Goal: Task Accomplishment & Management: Complete application form

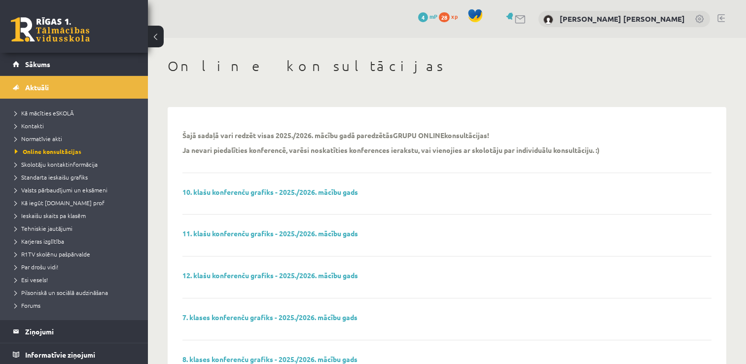
scroll to position [32, 0]
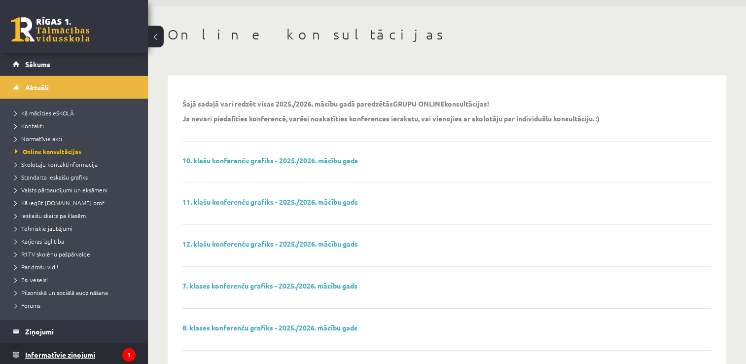
click at [51, 348] on legend "Informatīvie ziņojumi 1" at bounding box center [80, 354] width 111 height 23
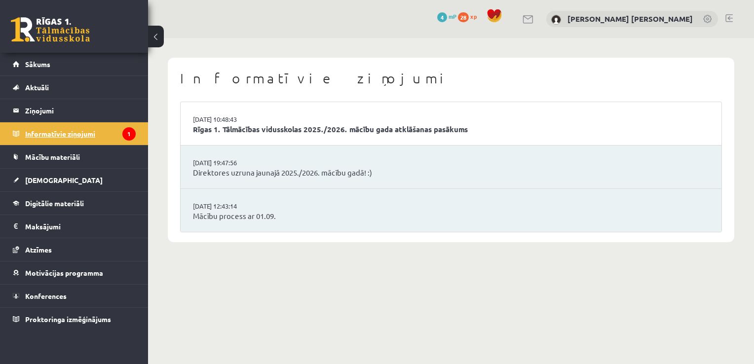
click at [59, 137] on legend "Informatīvie ziņojumi 1" at bounding box center [80, 133] width 111 height 23
click at [76, 132] on legend "Informatīvie ziņojumi 1" at bounding box center [80, 133] width 111 height 23
click at [233, 125] on link "Rīgas 1. Tālmācības vidusskolas 2025./2026. mācību gada atklāšanas pasākums" at bounding box center [451, 129] width 516 height 11
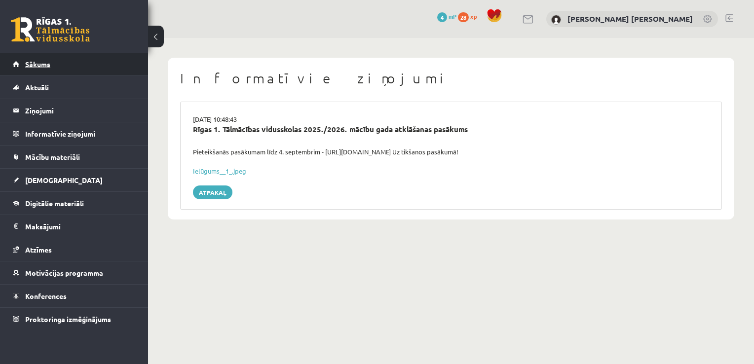
click at [60, 64] on link "Sākums" at bounding box center [74, 64] width 123 height 23
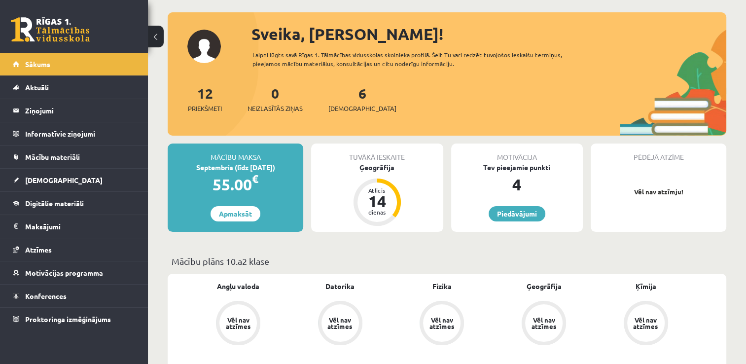
scroll to position [48, 0]
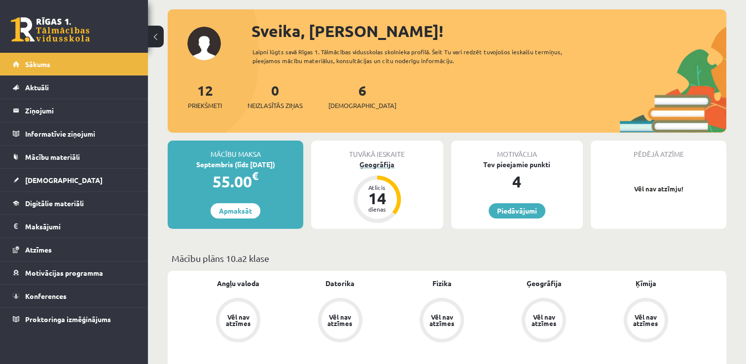
click at [377, 163] on div "Ģeogrāfija" at bounding box center [377, 164] width 132 height 10
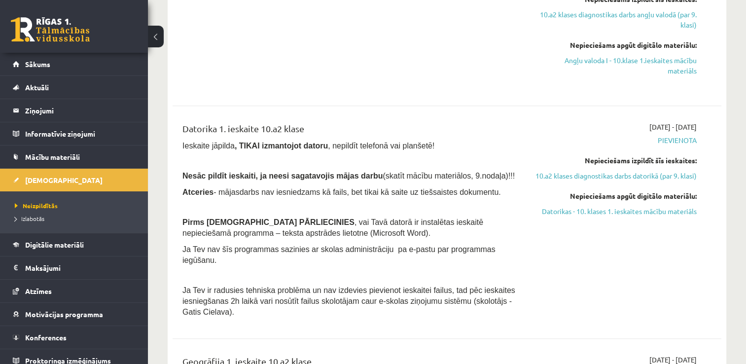
scroll to position [391, 0]
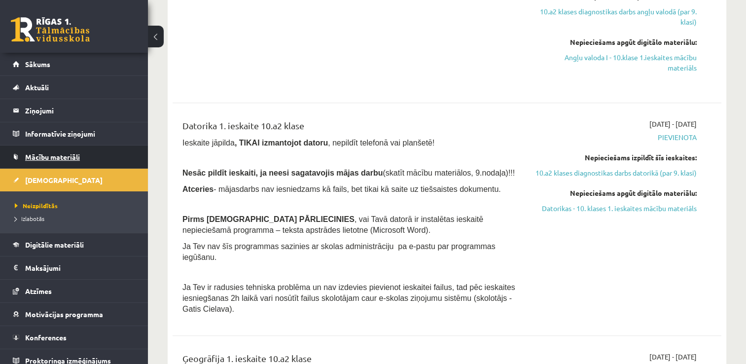
click at [69, 157] on span "Mācību materiāli" at bounding box center [52, 156] width 55 height 9
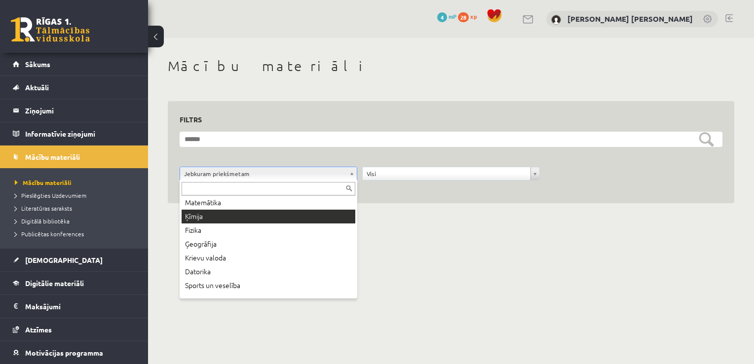
scroll to position [73, 0]
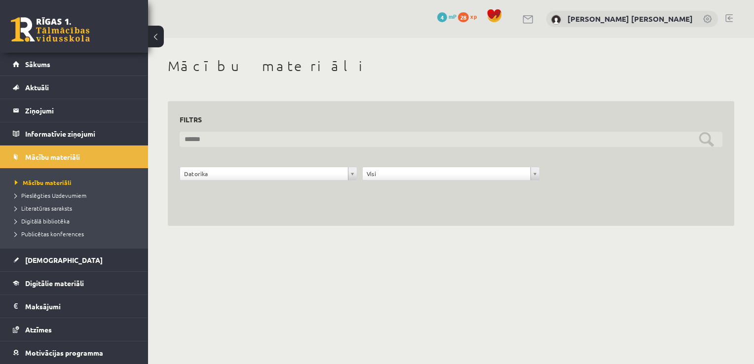
click at [705, 142] on input "text" at bounding box center [451, 139] width 543 height 15
type input "********"
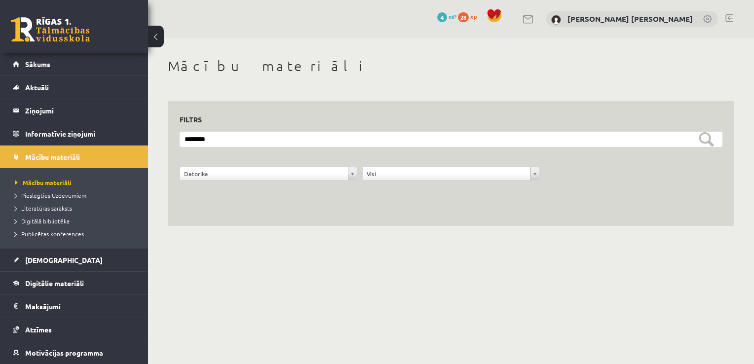
click at [477, 13] on span "xp" at bounding box center [473, 16] width 6 height 8
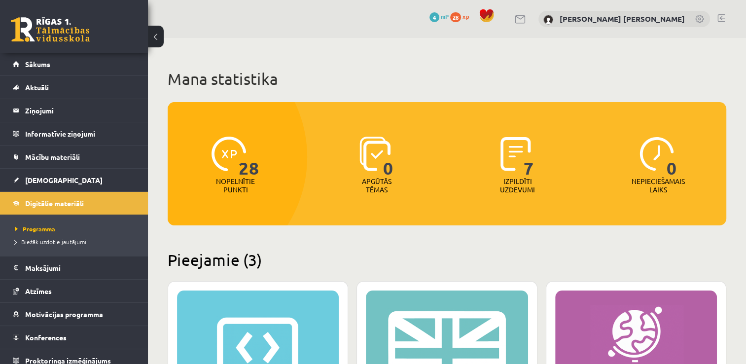
click at [461, 16] on span "28" at bounding box center [455, 17] width 11 height 10
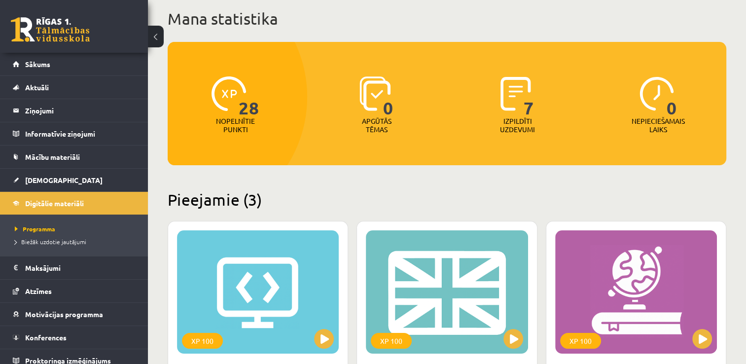
scroll to position [22, 0]
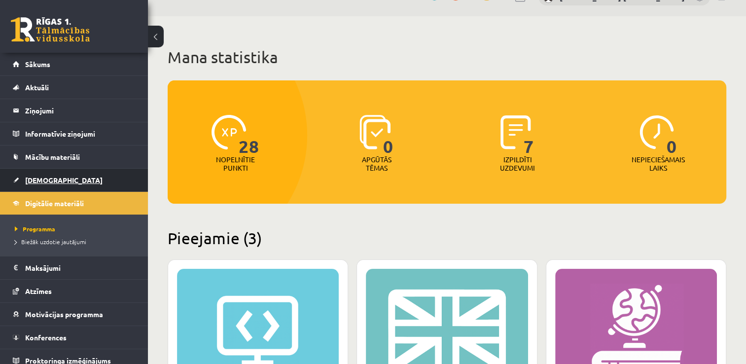
click at [70, 177] on link "[DEMOGRAPHIC_DATA]" at bounding box center [74, 180] width 123 height 23
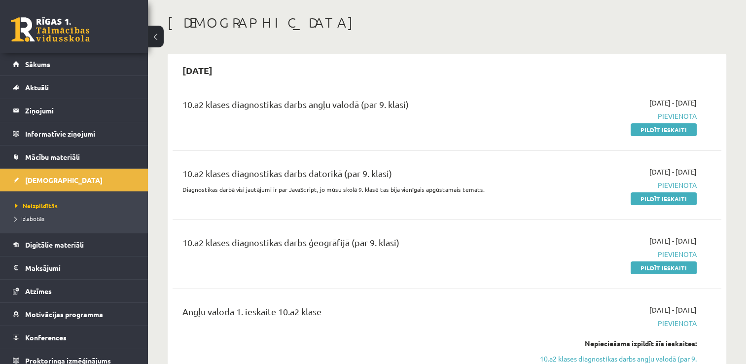
scroll to position [47, 0]
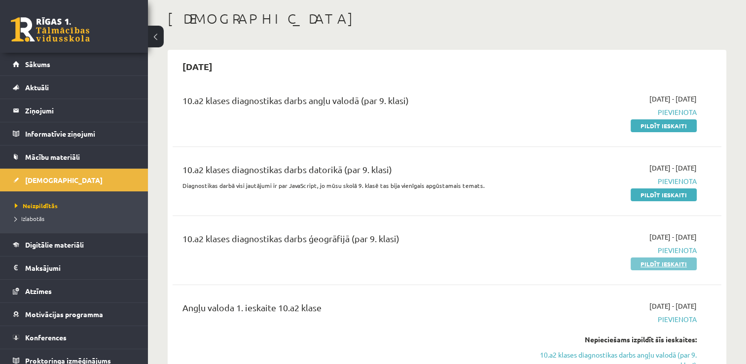
click at [653, 265] on link "Pildīt ieskaiti" at bounding box center [664, 264] width 66 height 13
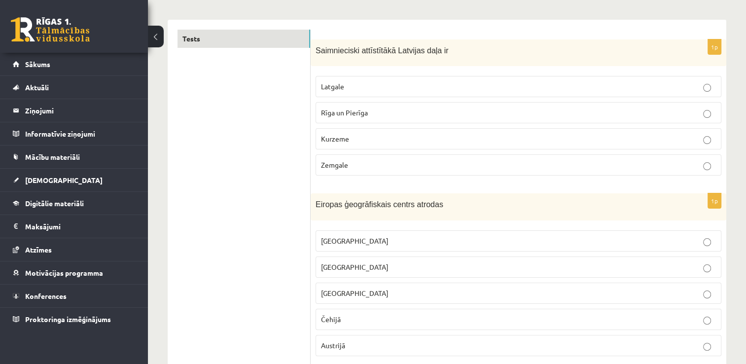
scroll to position [147, 0]
click at [391, 115] on p "Rīga un Pierīga" at bounding box center [518, 113] width 395 height 10
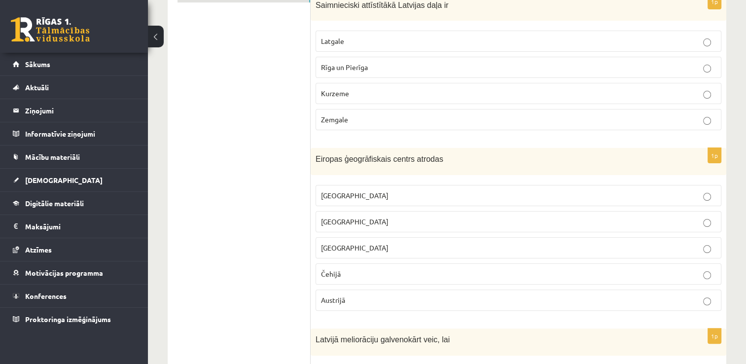
scroll to position [196, 0]
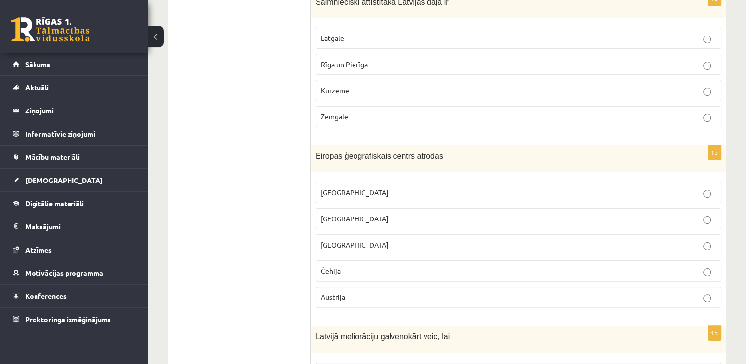
click at [436, 220] on p "Lietuvā" at bounding box center [518, 219] width 395 height 10
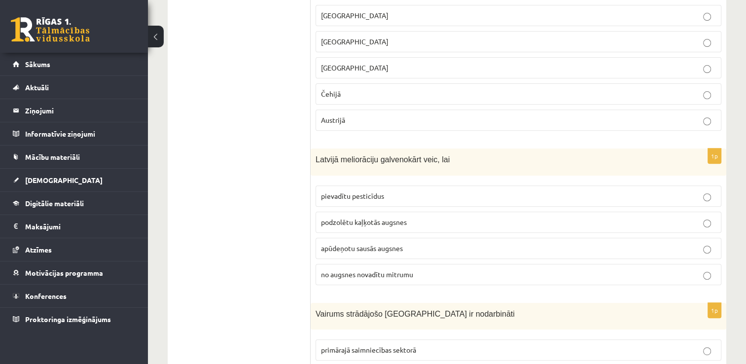
scroll to position [375, 0]
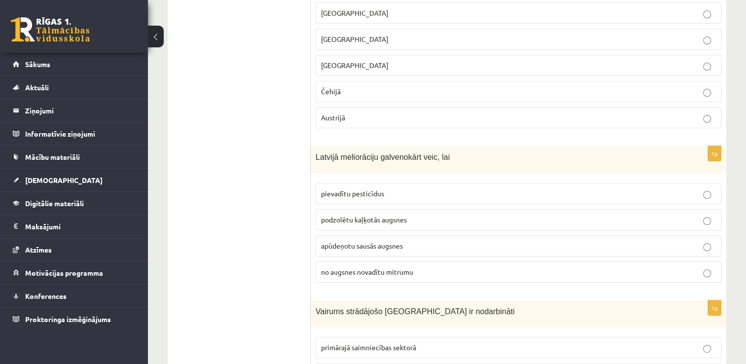
click at [389, 267] on span "no augsnes novadītu mitrumu" at bounding box center [367, 271] width 92 height 9
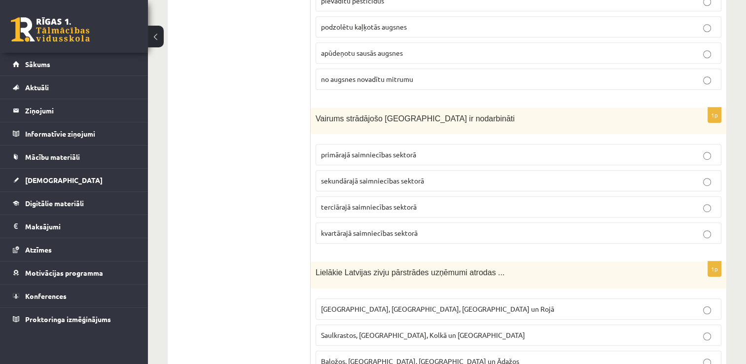
scroll to position [568, 0]
click at [387, 208] on p "terciārajā saimniecības sektorā" at bounding box center [518, 207] width 395 height 10
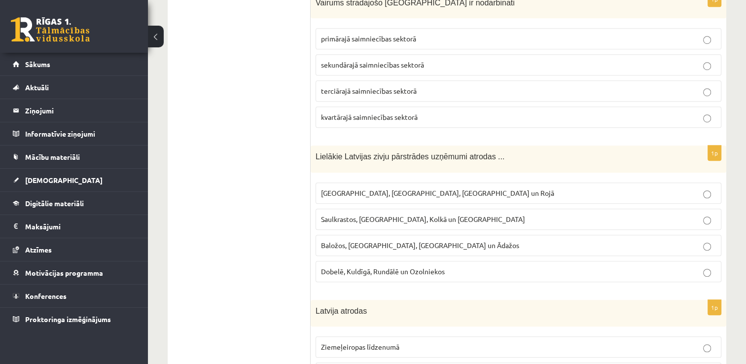
scroll to position [683, 0]
click at [340, 193] on p "Rīgā, Liepājā, Salacgrīvā un Rojā" at bounding box center [518, 194] width 395 height 10
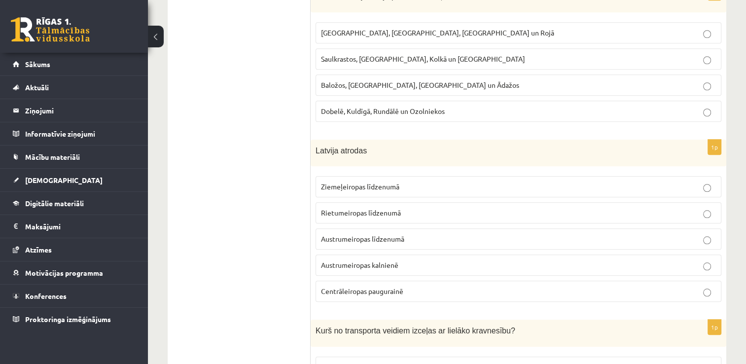
scroll to position [845, 0]
click at [365, 182] on span "Ziemeļeiropas līdzenumā" at bounding box center [360, 186] width 78 height 9
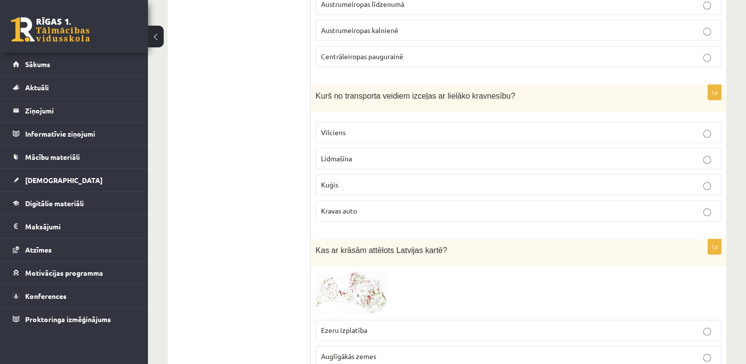
scroll to position [1080, 0]
click at [355, 211] on label "Kravas auto" at bounding box center [519, 210] width 406 height 21
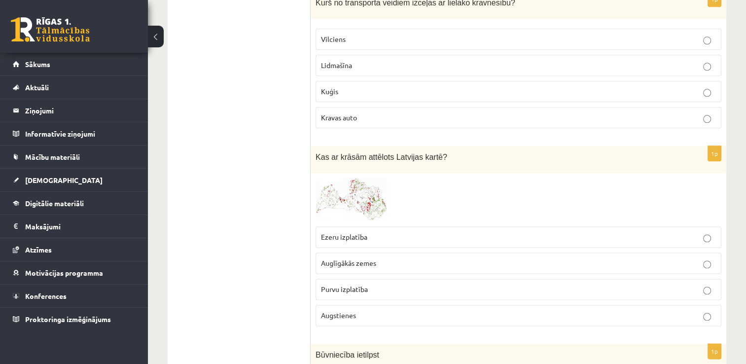
scroll to position [1178, 0]
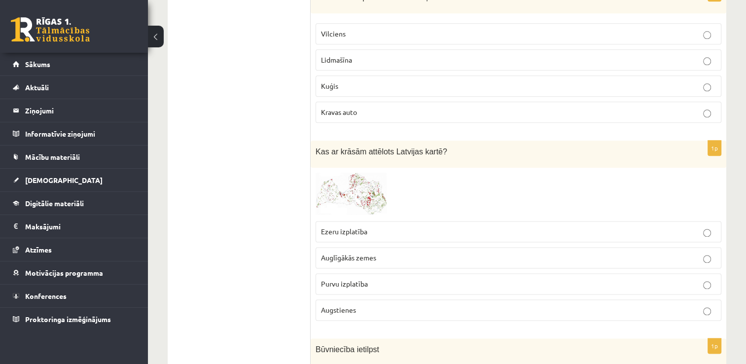
click at [355, 188] on span at bounding box center [353, 196] width 16 height 16
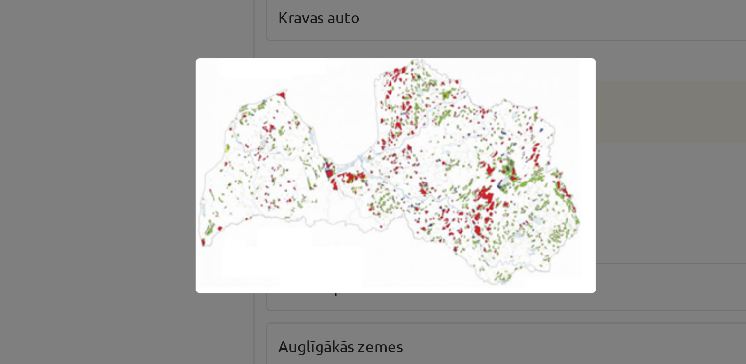
click at [379, 238] on div at bounding box center [373, 182] width 746 height 364
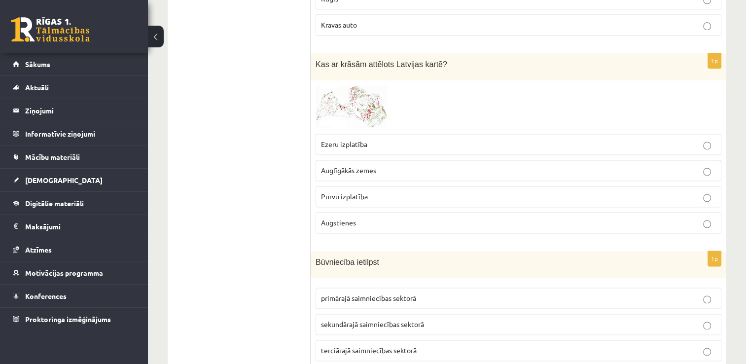
scroll to position [1267, 0]
click at [498, 218] on p "Augstienes" at bounding box center [518, 222] width 395 height 10
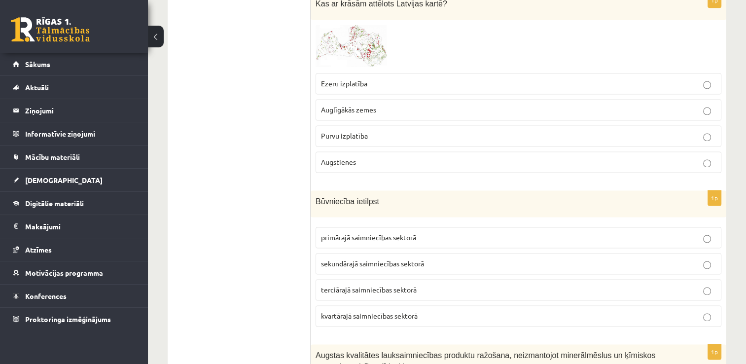
scroll to position [1353, 0]
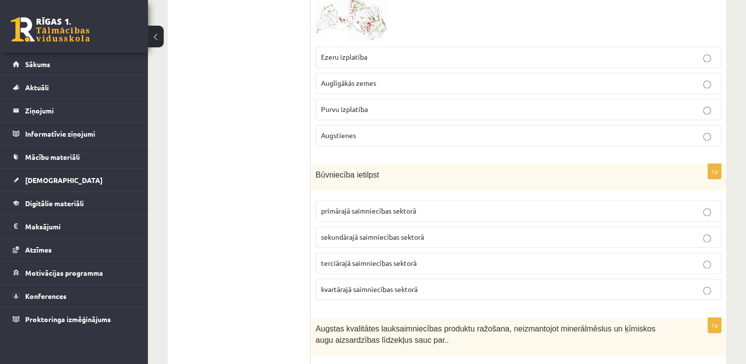
click at [442, 235] on label "sekundārajā saimniecības sektorā" at bounding box center [519, 236] width 406 height 21
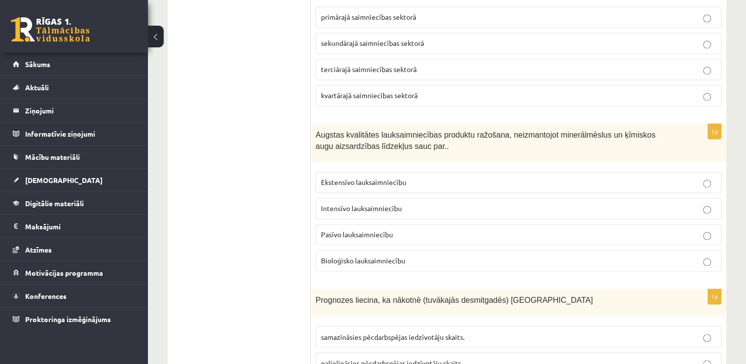
scroll to position [1578, 0]
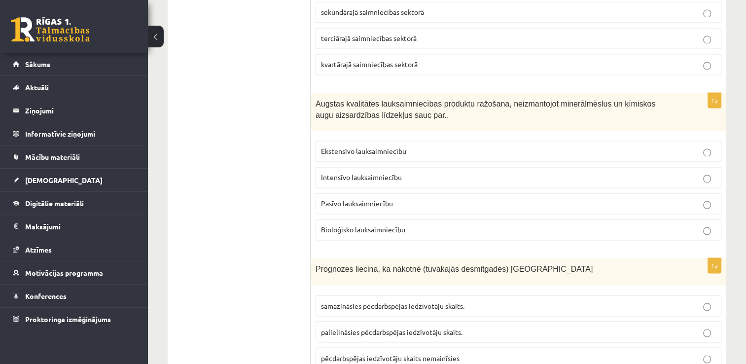
click at [468, 219] on label "Bioloģisko lauksaimniecību" at bounding box center [519, 229] width 406 height 21
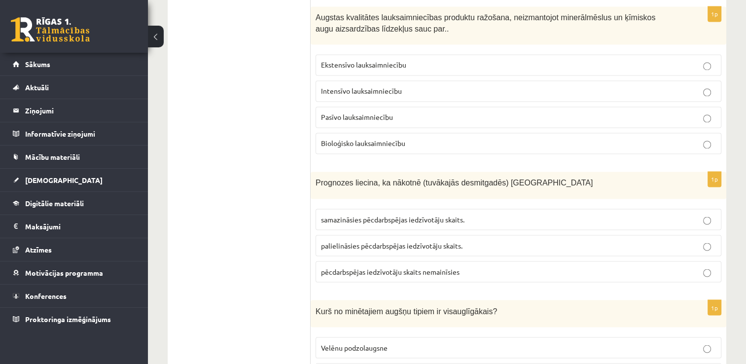
scroll to position [1664, 0]
click at [339, 215] on span "samazināsies pēcdarbspējas iedzīvotāju skaits." at bounding box center [393, 219] width 144 height 9
click at [344, 241] on span "palielināsies pēcdarbspējas iedzīvotāju skaits." at bounding box center [392, 245] width 142 height 9
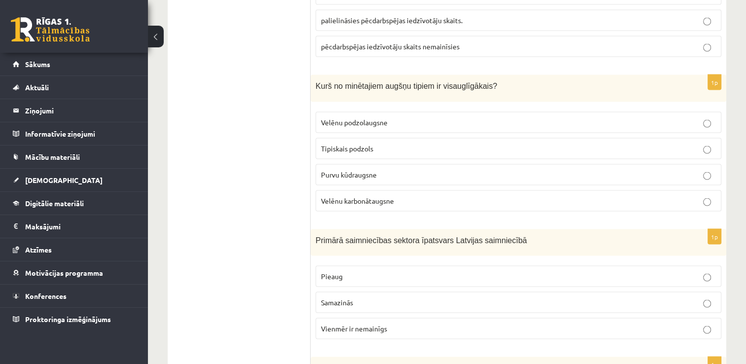
scroll to position [1889, 0]
click at [343, 118] on span "Velēnu podzolaugsne" at bounding box center [354, 122] width 67 height 9
click at [342, 196] on p "Velēnu karbonātaugsne" at bounding box center [518, 201] width 395 height 10
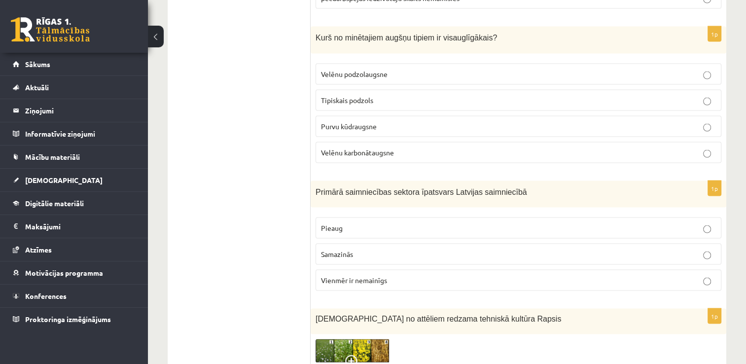
scroll to position [1953, 0]
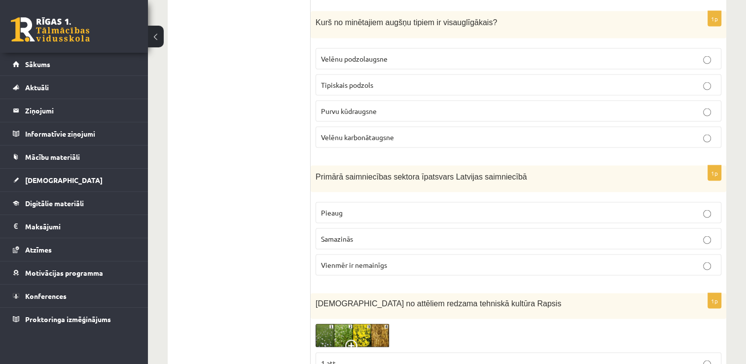
click at [333, 234] on span "Samazinās" at bounding box center [337, 238] width 32 height 9
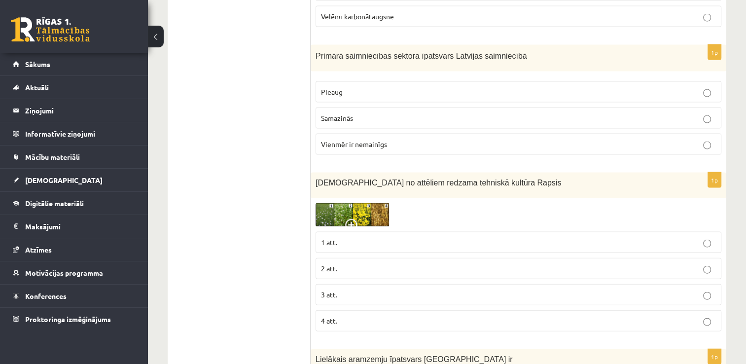
scroll to position [2073, 0]
click at [338, 207] on img at bounding box center [353, 216] width 74 height 24
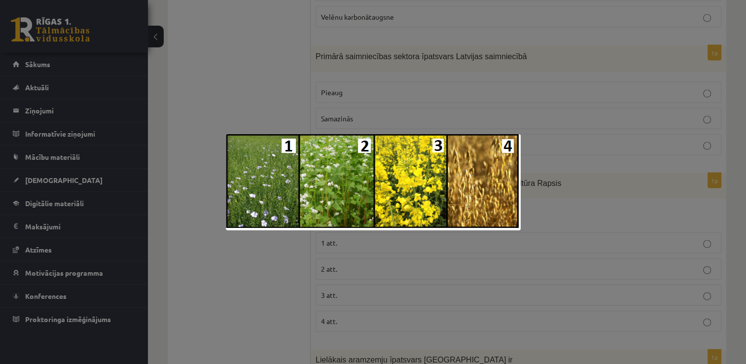
click at [249, 259] on div at bounding box center [373, 182] width 746 height 364
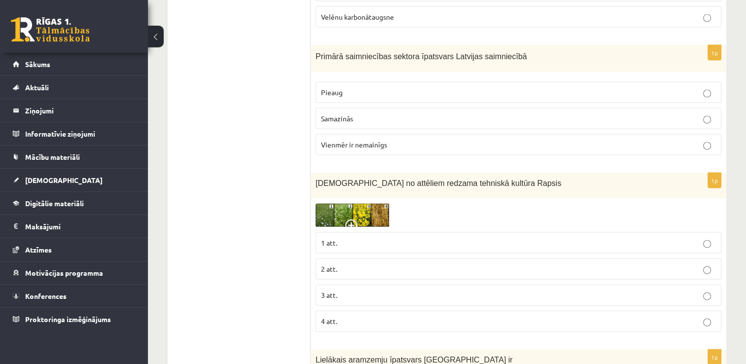
click at [349, 290] on p "3 att." at bounding box center [518, 295] width 395 height 10
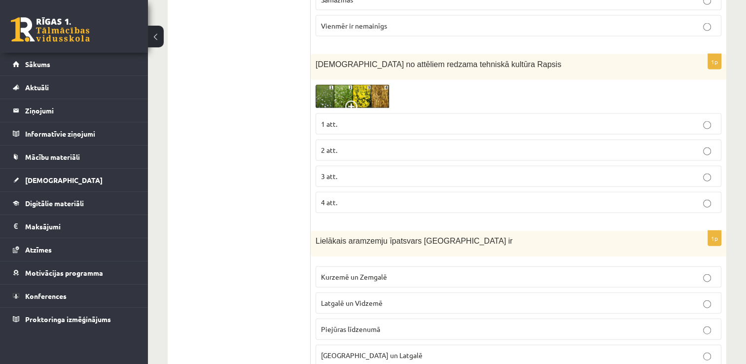
scroll to position [2225, 0]
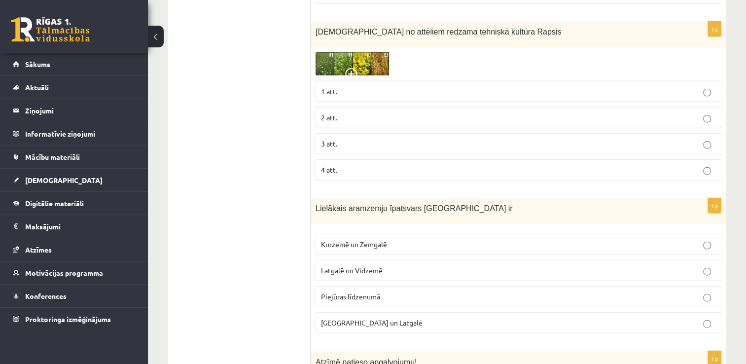
click at [389, 292] on p "Piejūras līdzenumā" at bounding box center [518, 297] width 395 height 10
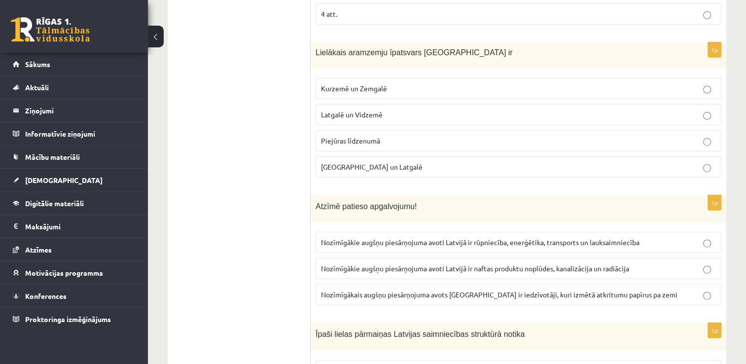
scroll to position [2382, 0]
click at [426, 234] on label "Nozīmīgākie augšņu piesārņojuma avoti Latvijā ir rūpniecība, enerģētika, transp…" at bounding box center [519, 241] width 406 height 21
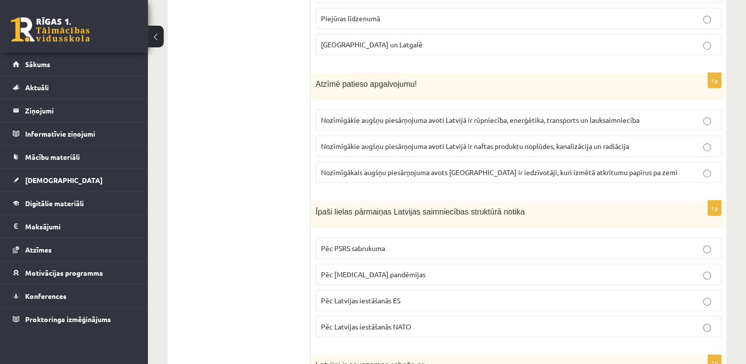
scroll to position [2534, 0]
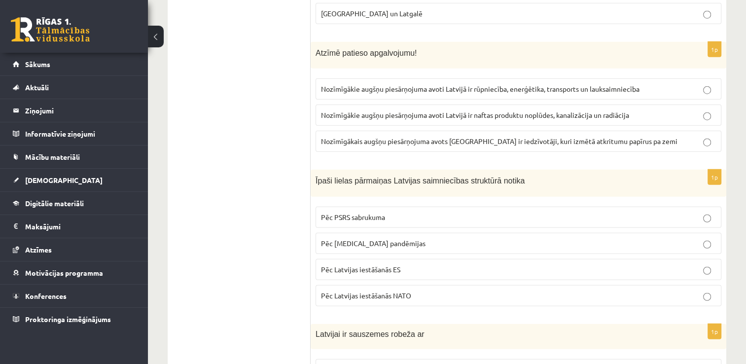
click at [397, 207] on label "Pēc PSRS sabrukuma" at bounding box center [519, 217] width 406 height 21
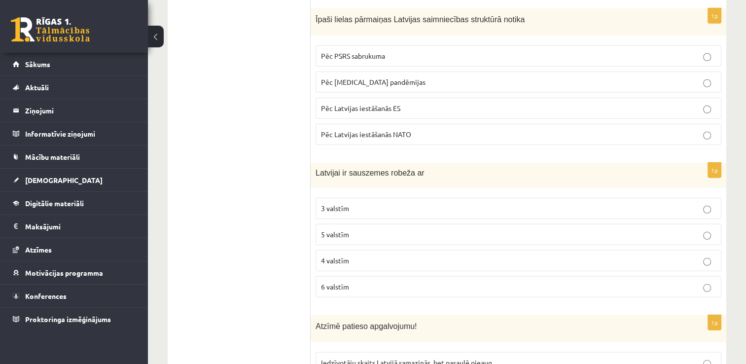
scroll to position [2696, 0]
click at [424, 250] on label "4 valstīm" at bounding box center [519, 260] width 406 height 21
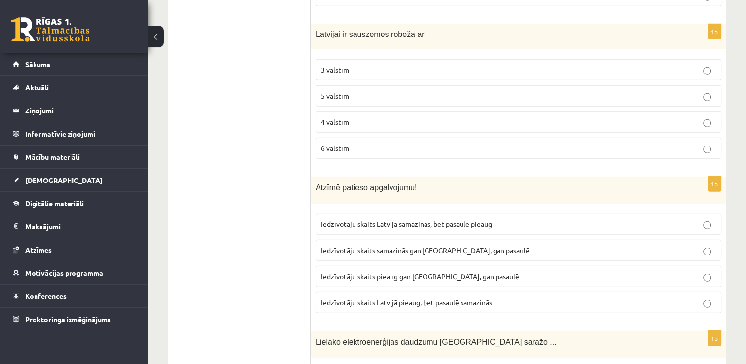
scroll to position [2843, 0]
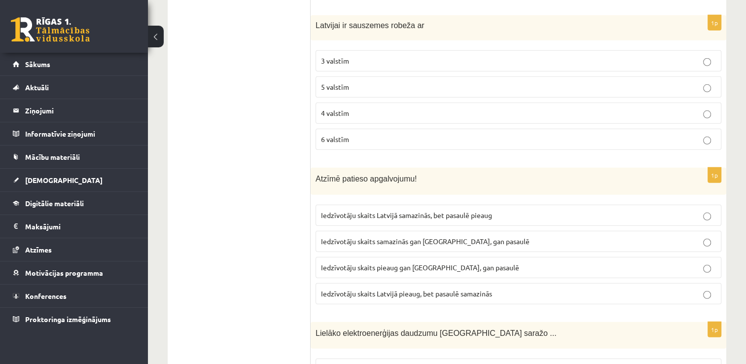
click at [437, 210] on p "Iedzīvotāju skaits Latvijā samazinās, bet pasaulē pieaug" at bounding box center [518, 215] width 395 height 10
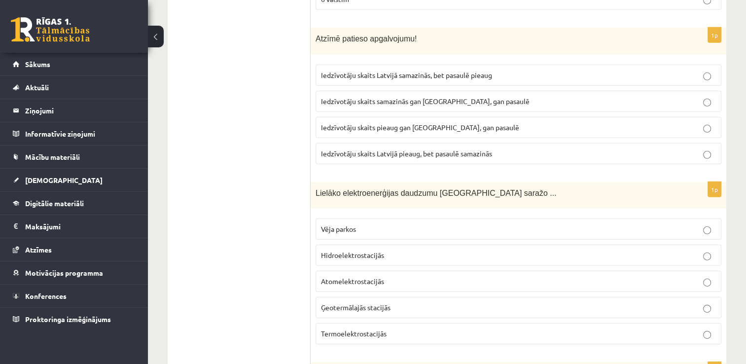
scroll to position [2985, 0]
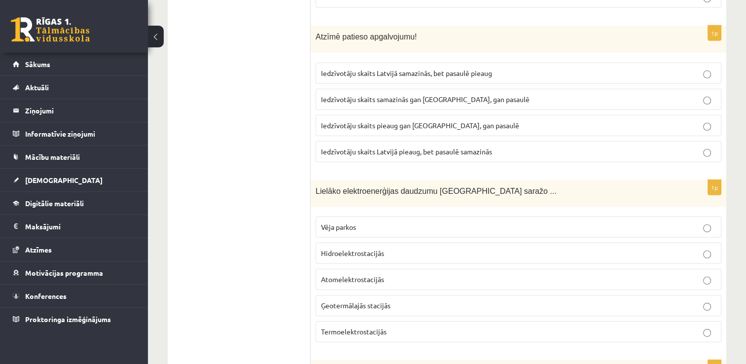
click at [466, 248] on p "Hidroelektrostacijās" at bounding box center [518, 253] width 395 height 10
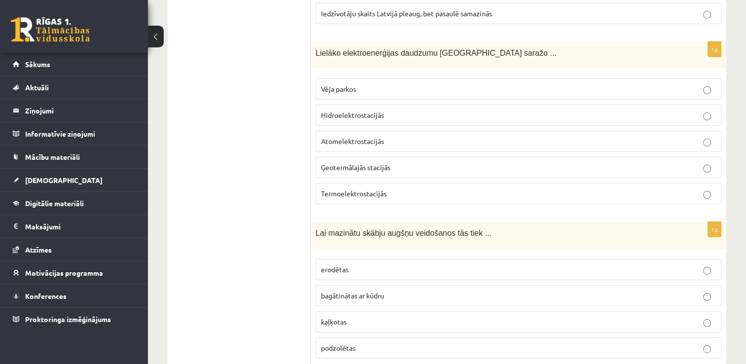
scroll to position [3139, 0]
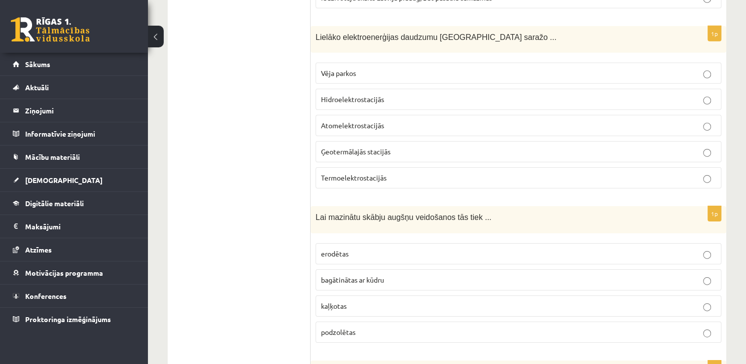
click at [374, 296] on label "kaļķotas" at bounding box center [519, 306] width 406 height 21
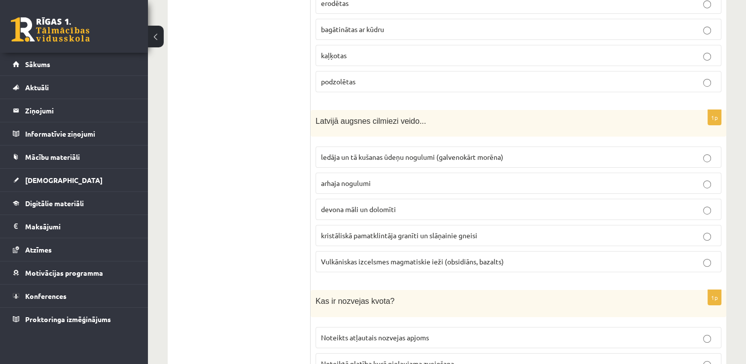
scroll to position [3389, 0]
click at [335, 153] on span "ledāja un tā kušanas ūdeņu nogulumi (galvenokārt morēna)" at bounding box center [412, 157] width 183 height 9
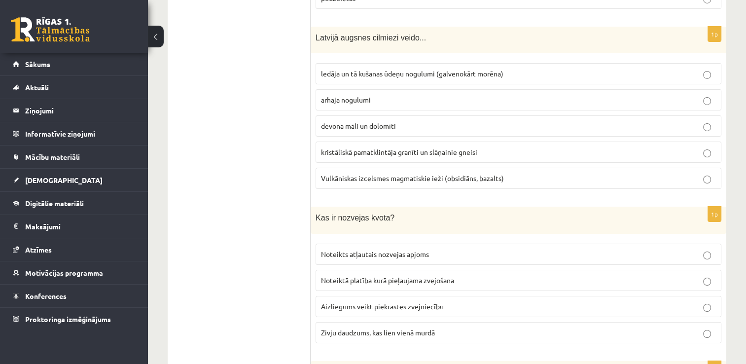
click at [335, 142] on label "kristāliskā pamatklintāja granīti un slāņainie gneisi" at bounding box center [519, 152] width 406 height 21
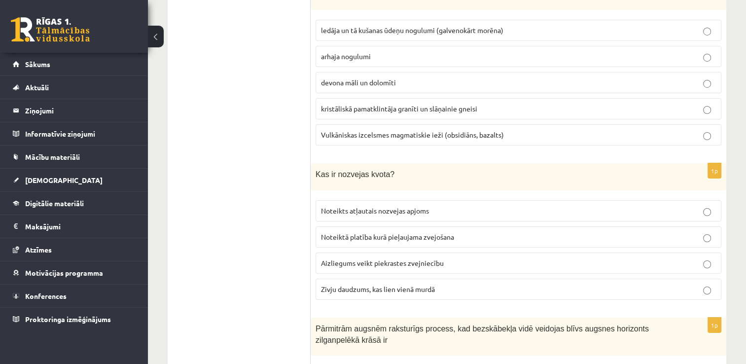
scroll to position [3517, 0]
click at [389, 200] on label "Noteikts atļautais nozvejas apjoms" at bounding box center [519, 210] width 406 height 21
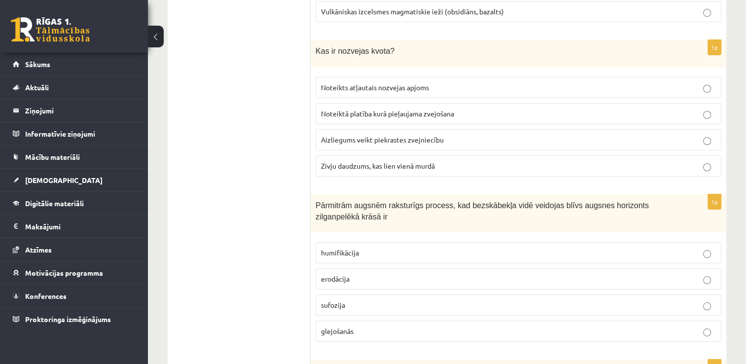
scroll to position [3644, 0]
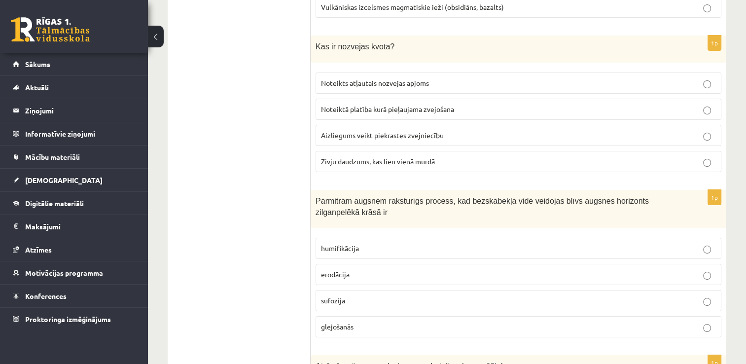
click at [342, 316] on label "glejošanās" at bounding box center [519, 326] width 406 height 21
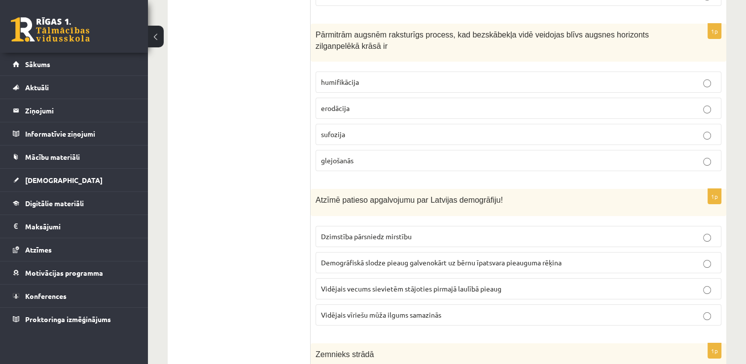
scroll to position [3811, 0]
click at [340, 278] on label "Vidējais vecums sievietēm stājoties pirmajā laulībā pieaug" at bounding box center [519, 288] width 406 height 21
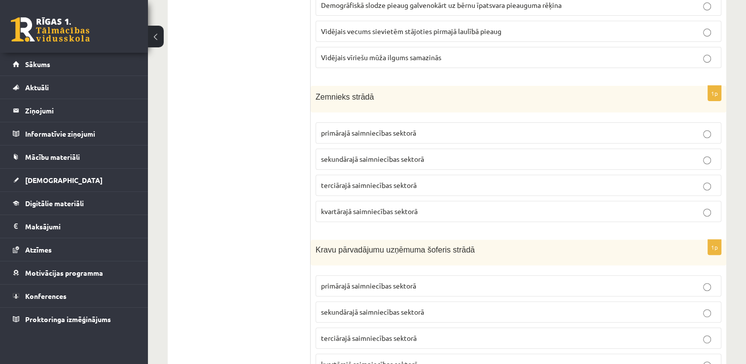
scroll to position [4021, 0]
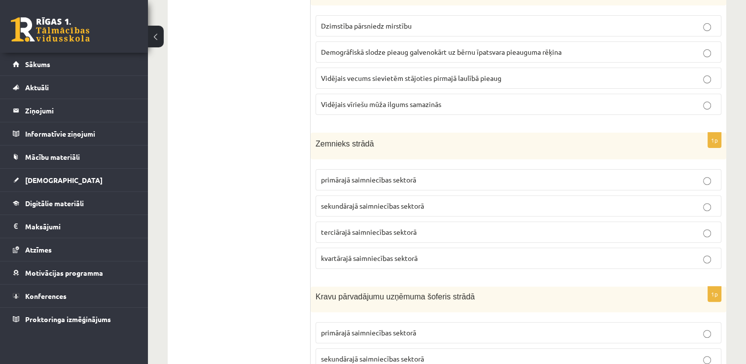
click at [354, 175] on span "primārajā saimniecības sektorā" at bounding box center [368, 179] width 95 height 9
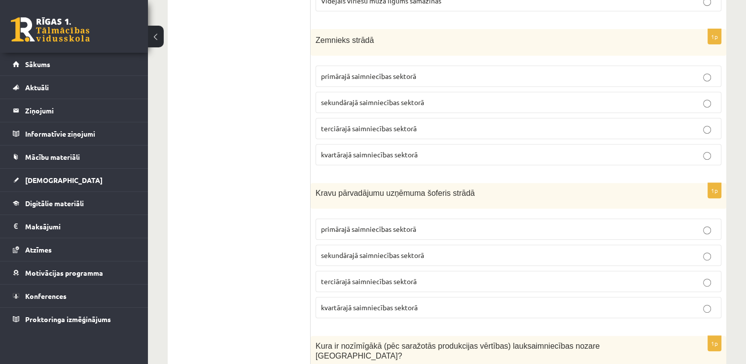
scroll to position [4125, 0]
click at [338, 276] on span "terciārajā saimniecības sektorā" at bounding box center [369, 280] width 96 height 9
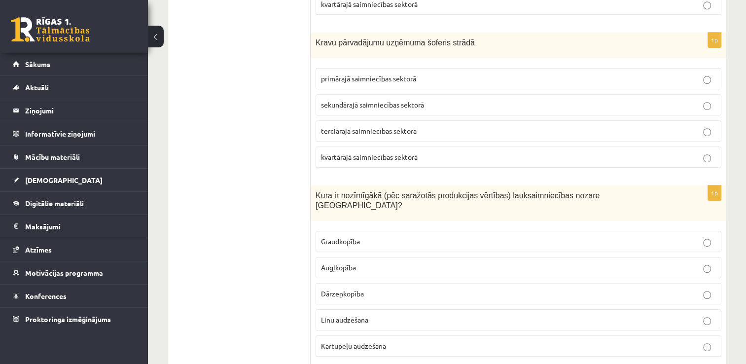
scroll to position [4276, 0]
click at [353, 262] on span "Augļkopība" at bounding box center [338, 266] width 35 height 9
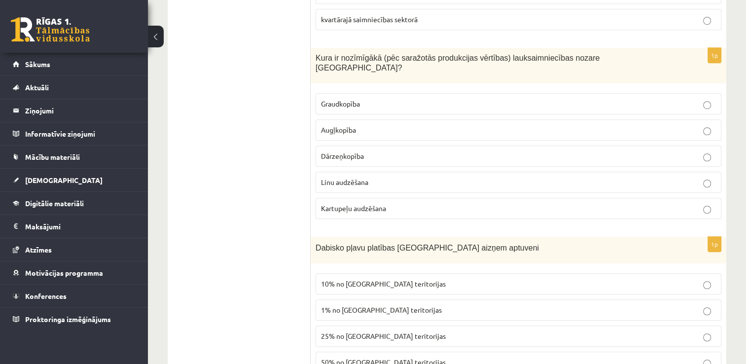
scroll to position [4431, 0]
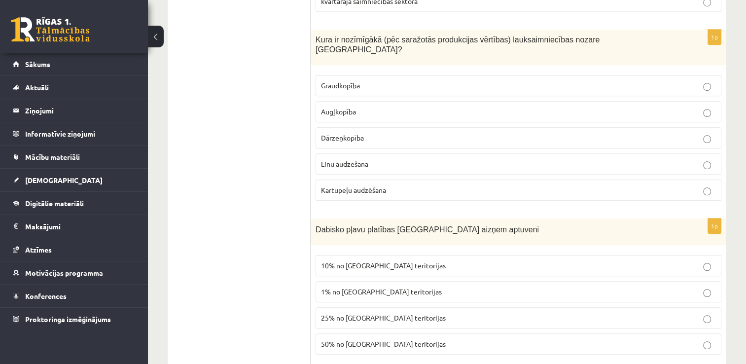
click at [333, 281] on label "1% no Latvijas teritorijas" at bounding box center [519, 291] width 406 height 21
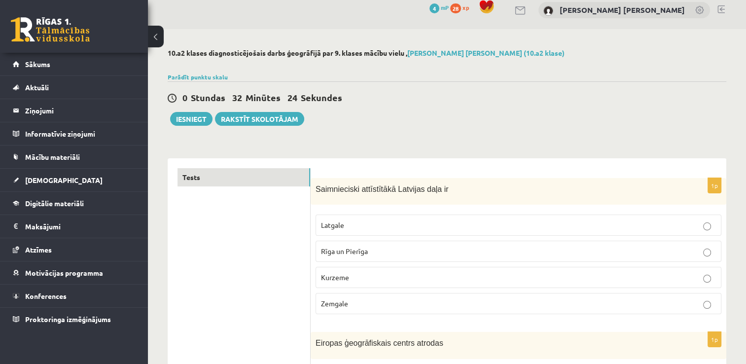
scroll to position [0, 0]
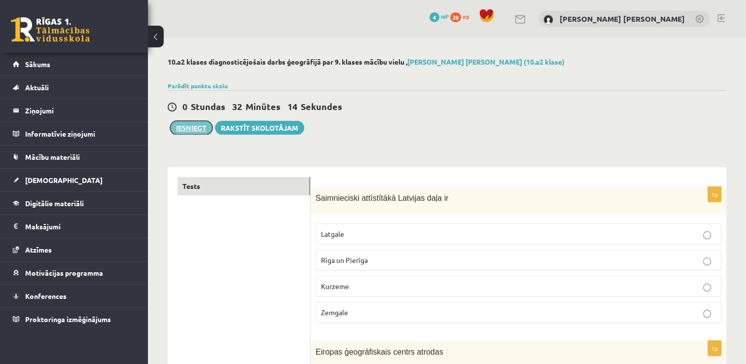
click at [181, 133] on button "Iesniegt" at bounding box center [191, 128] width 42 height 14
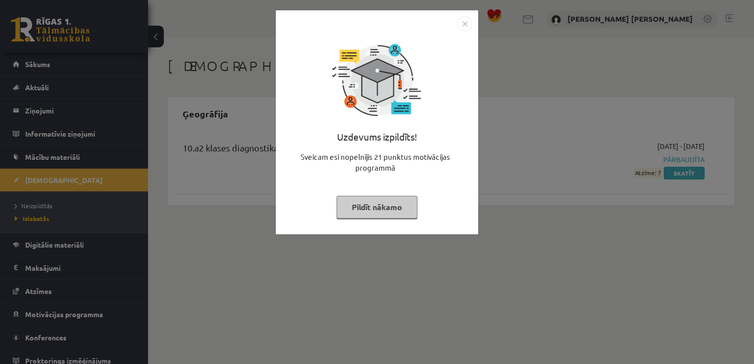
click at [468, 28] on img "Close" at bounding box center [464, 23] width 15 height 15
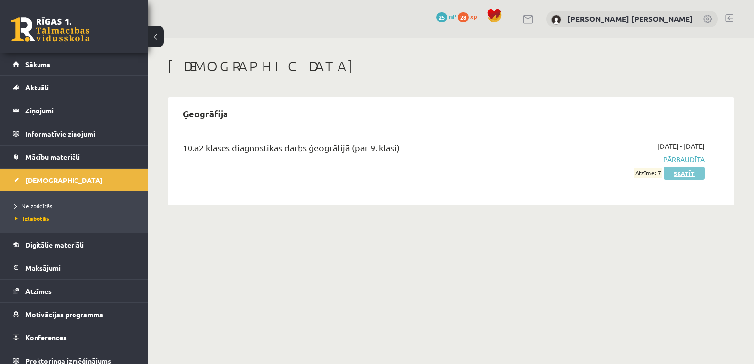
click at [674, 175] on link "Skatīt" at bounding box center [684, 173] width 41 height 13
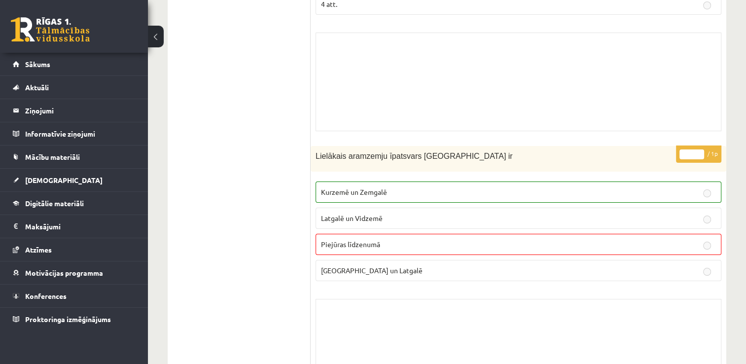
scroll to position [3846, 0]
click at [45, 240] on link "Atzīmes" at bounding box center [74, 249] width 123 height 23
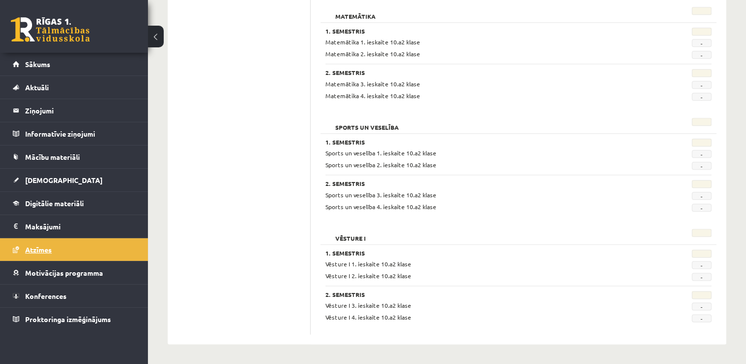
scroll to position [1151, 0]
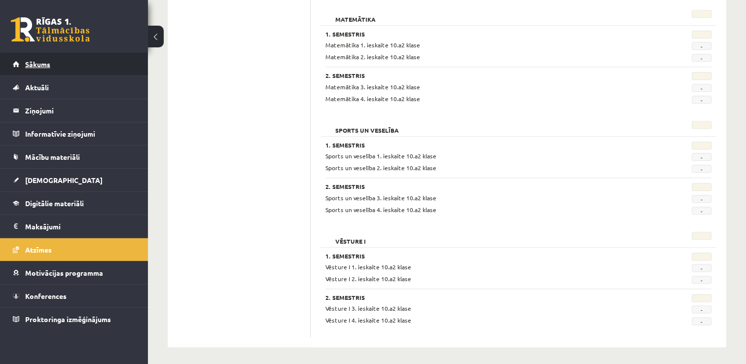
click at [44, 64] on span "Sākums" at bounding box center [37, 64] width 25 height 9
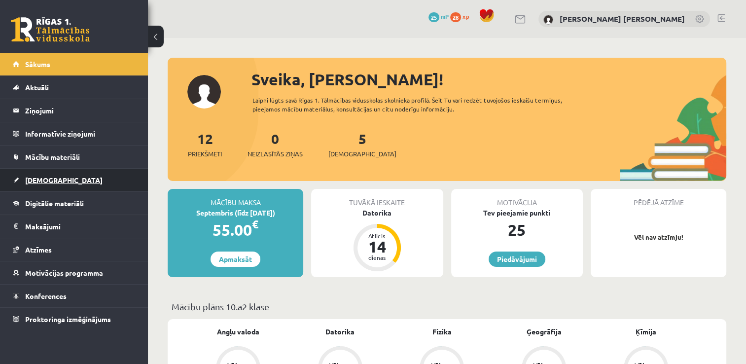
click at [47, 183] on span "[DEMOGRAPHIC_DATA]" at bounding box center [63, 180] width 77 height 9
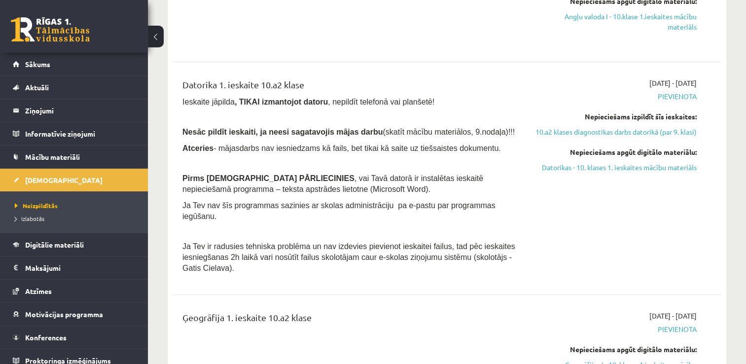
scroll to position [359, 0]
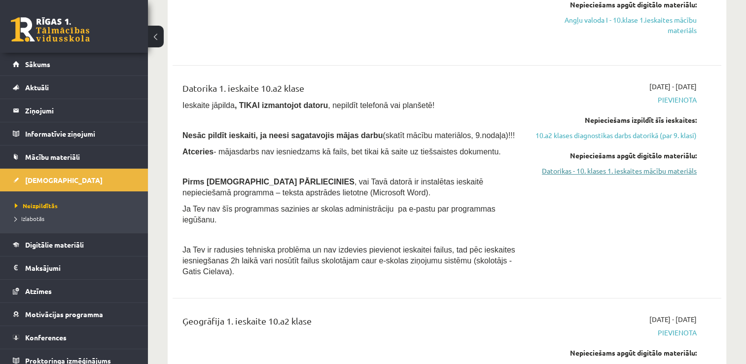
click at [634, 176] on link "Datorikas - 10. klases 1. ieskaites mācību materiāls" at bounding box center [616, 171] width 162 height 10
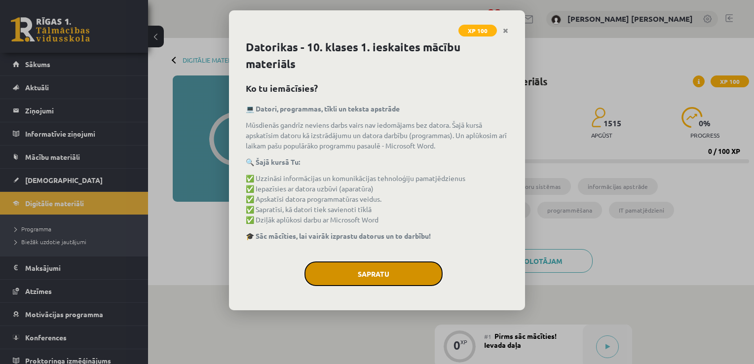
click at [363, 281] on button "Sapratu" at bounding box center [373, 273] width 138 height 25
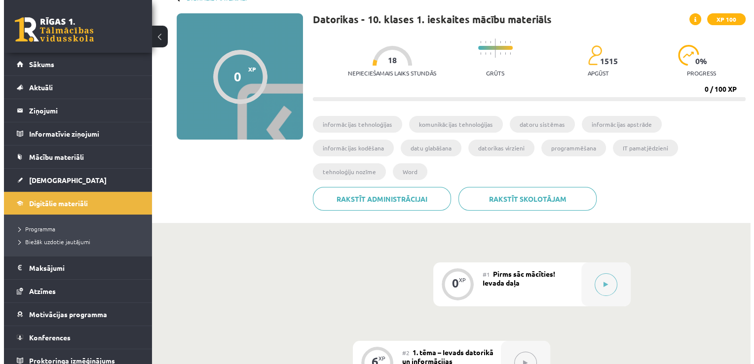
scroll to position [63, 0]
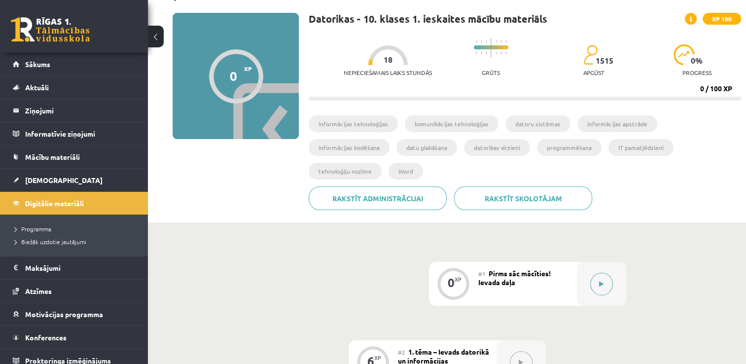
click at [606, 273] on button at bounding box center [602, 284] width 23 height 23
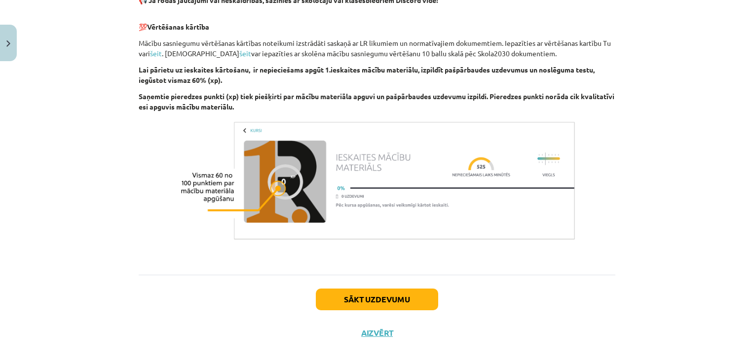
scroll to position [682, 0]
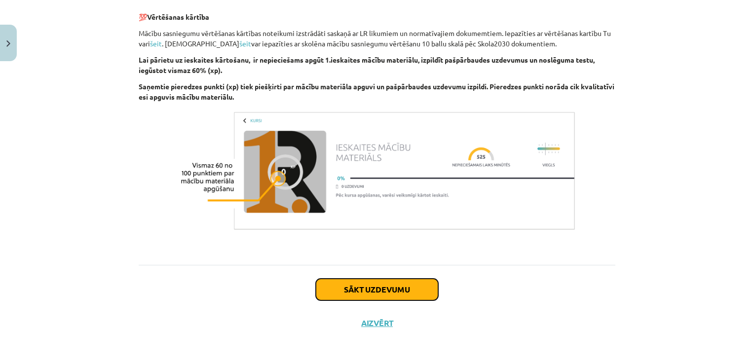
click at [402, 291] on button "Sākt uzdevumu" at bounding box center [377, 290] width 122 height 22
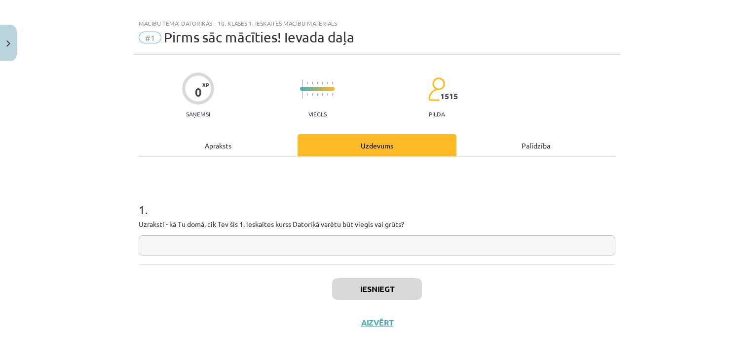
scroll to position [10, 0]
click at [336, 252] on input "text" at bounding box center [377, 246] width 477 height 20
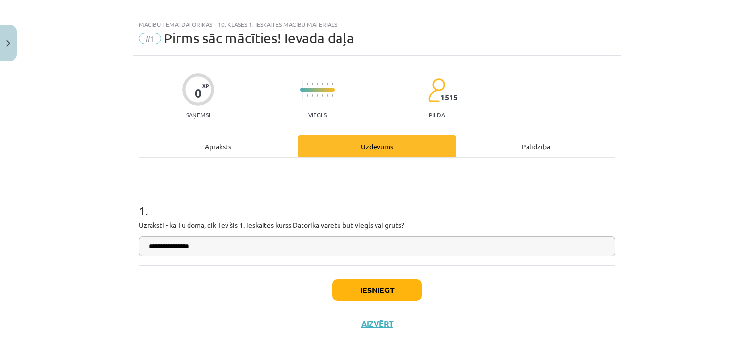
type input "**********"
click at [353, 287] on button "Iesniegt" at bounding box center [377, 290] width 90 height 22
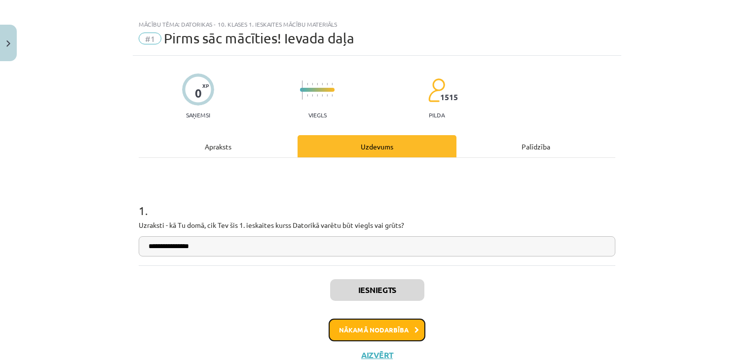
click at [396, 326] on button "Nākamā nodarbība" at bounding box center [377, 330] width 97 height 23
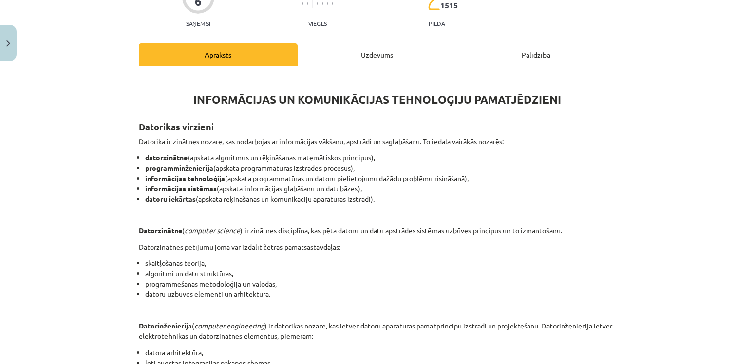
scroll to position [101, 0]
click at [386, 51] on div "Uzdevums" at bounding box center [377, 55] width 159 height 22
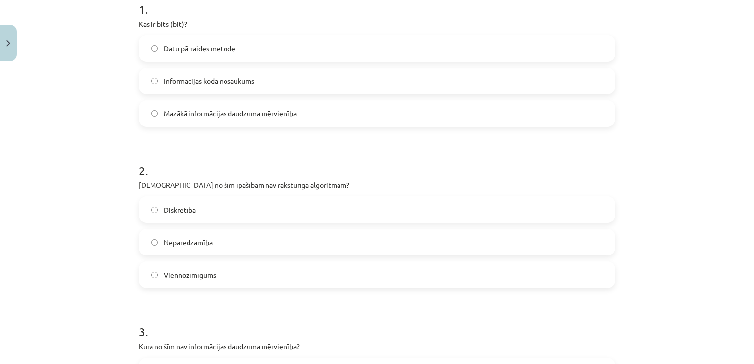
scroll to position [0, 0]
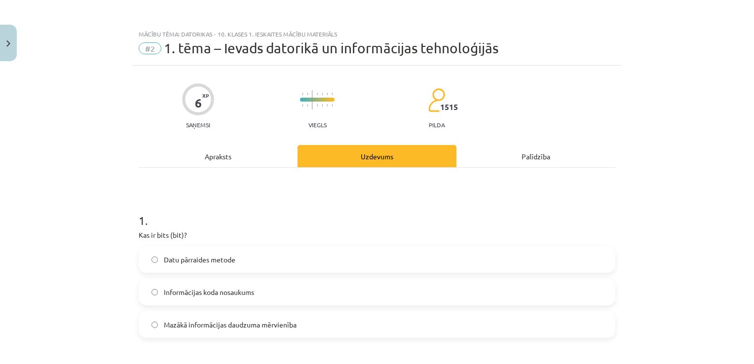
click at [197, 154] on div "Apraksts" at bounding box center [218, 156] width 159 height 22
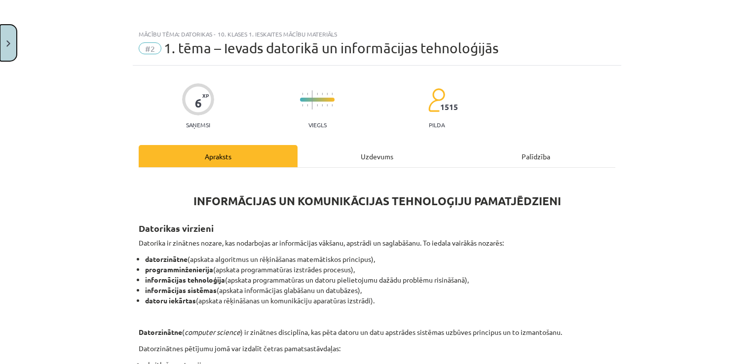
click at [16, 44] on button "Close" at bounding box center [8, 43] width 17 height 37
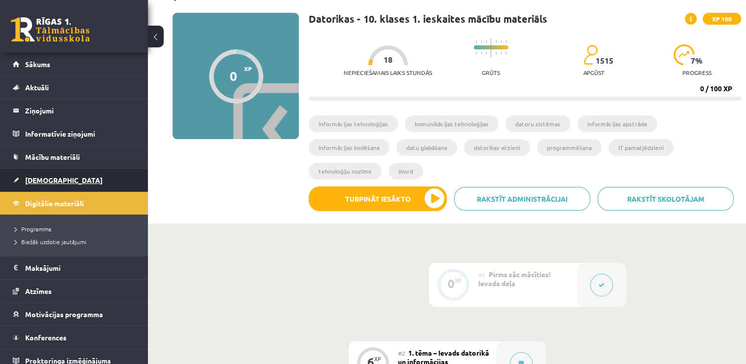
click at [42, 182] on span "[DEMOGRAPHIC_DATA]" at bounding box center [63, 180] width 77 height 9
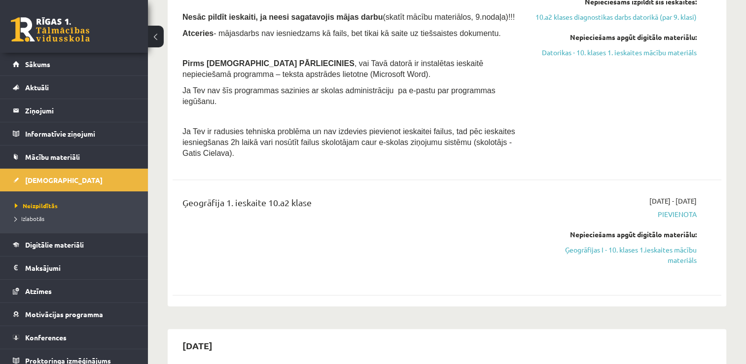
scroll to position [477, 0]
click at [667, 245] on link "Ģeogrāfijas I - 10. klases 1.ieskaites mācību materiāls" at bounding box center [616, 255] width 162 height 21
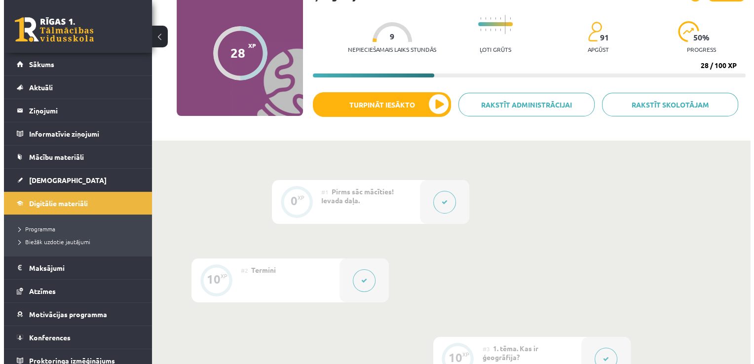
scroll to position [88, 0]
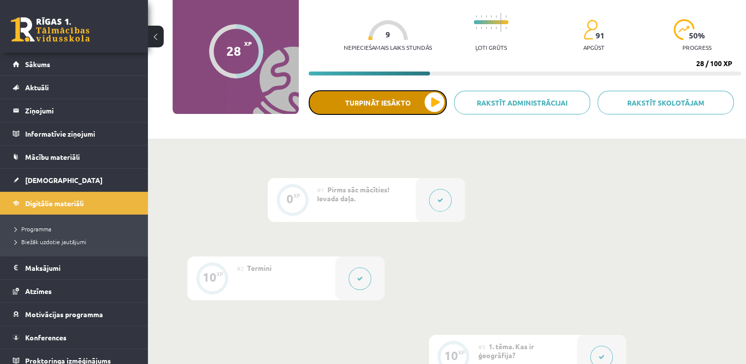
click at [444, 100] on button "Turpināt iesākto" at bounding box center [378, 102] width 138 height 25
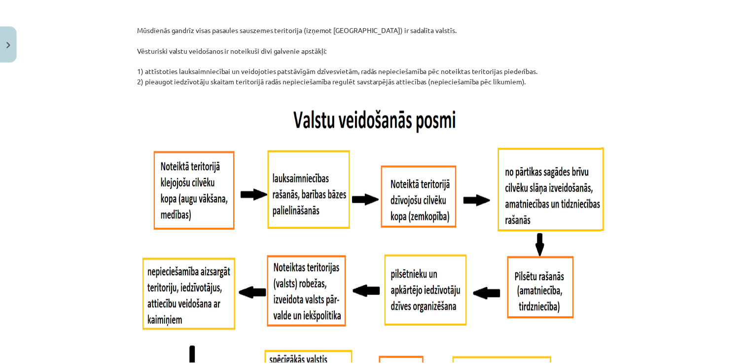
scroll to position [524, 0]
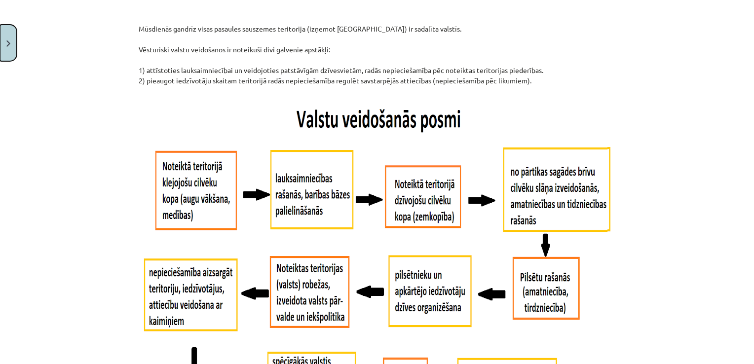
click at [0, 45] on button "Close" at bounding box center [8, 43] width 17 height 37
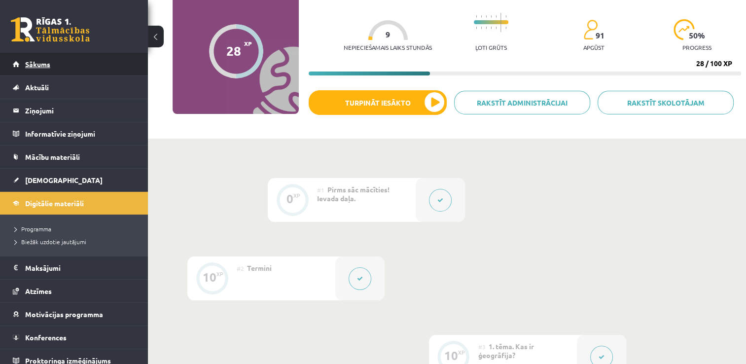
click at [33, 66] on span "Sākums" at bounding box center [37, 64] width 25 height 9
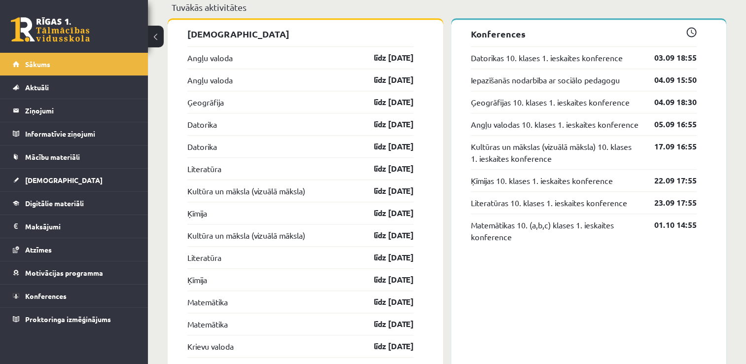
scroll to position [890, 0]
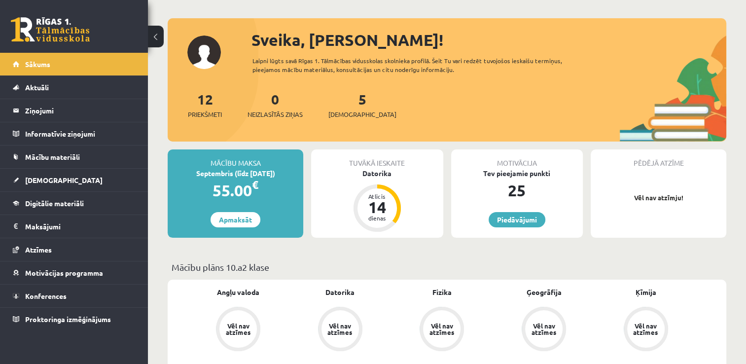
scroll to position [34, 0]
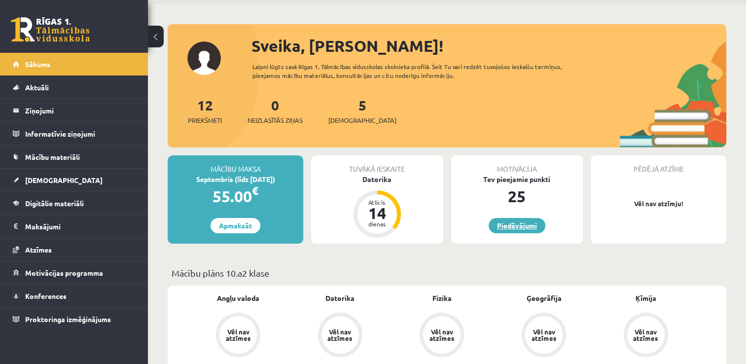
click at [513, 227] on link "Piedāvājumi" at bounding box center [517, 225] width 57 height 15
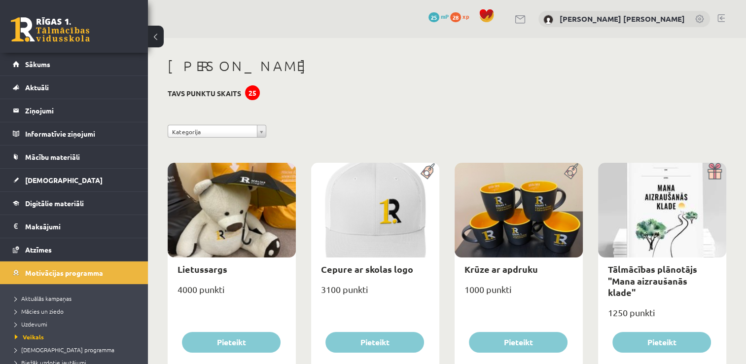
click at [37, 244] on link "Atzīmes" at bounding box center [74, 249] width 123 height 23
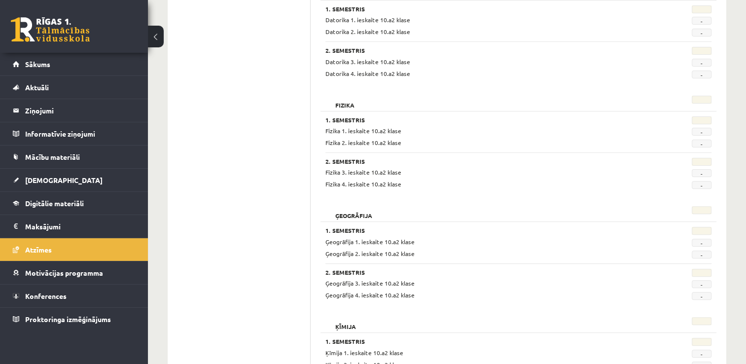
scroll to position [257, 0]
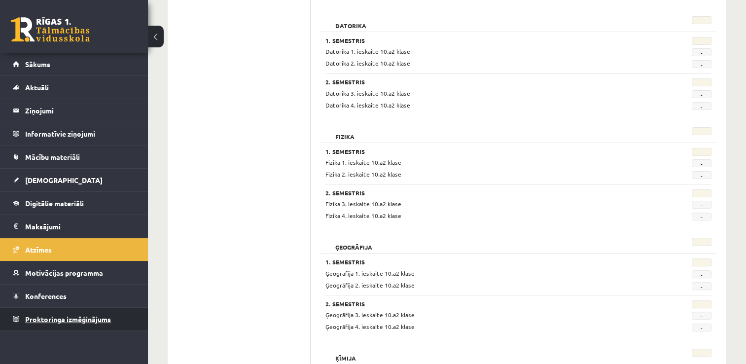
click at [79, 316] on span "Proktoringa izmēģinājums" at bounding box center [68, 319] width 86 height 9
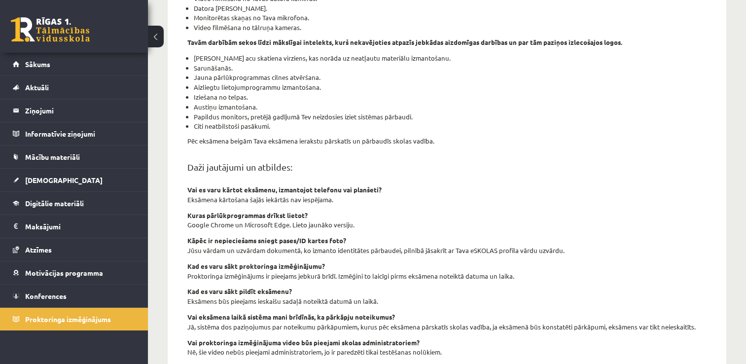
scroll to position [336, 0]
